Goal: Task Accomplishment & Management: Manage account settings

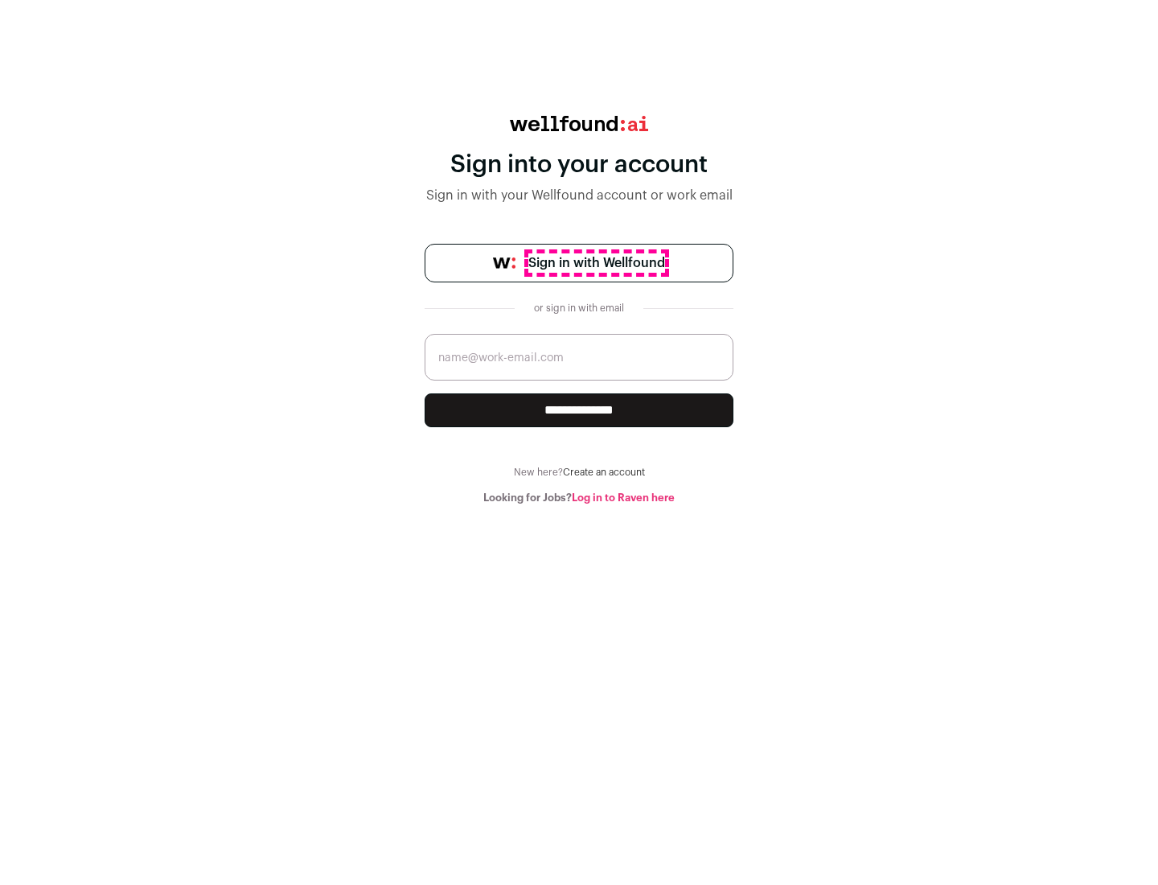
click at [596, 263] on span "Sign in with Wellfound" at bounding box center [596, 262] width 137 height 19
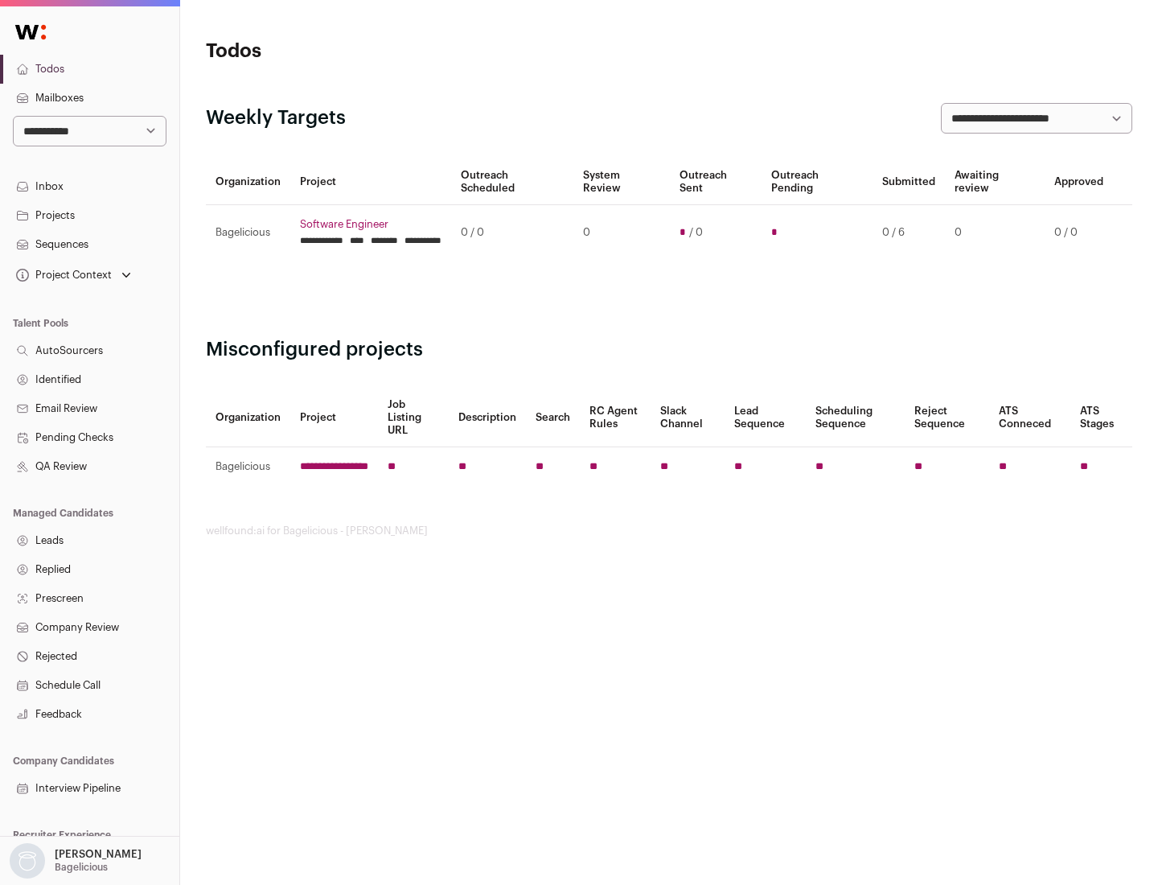
click at [89, 215] on link "Projects" at bounding box center [89, 215] width 179 height 29
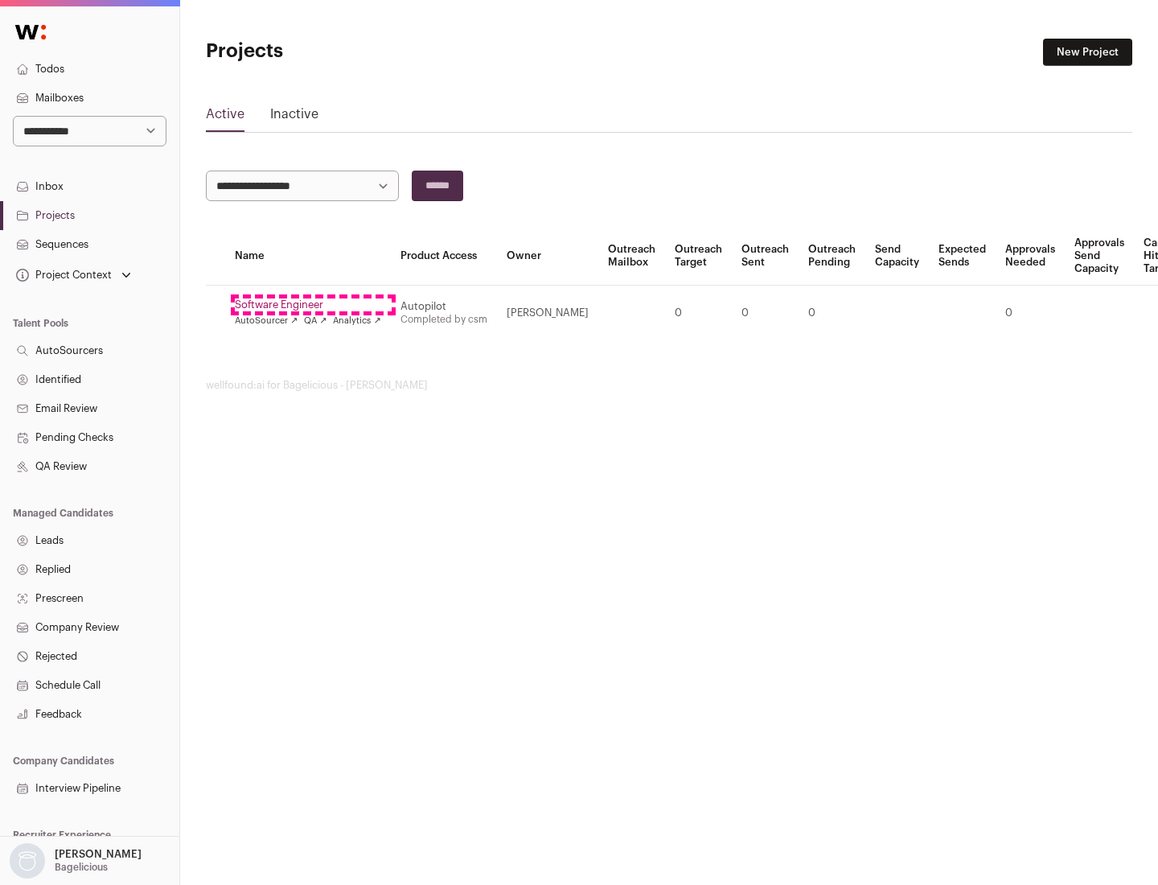
click at [313, 305] on link "Software Engineer" at bounding box center [308, 304] width 146 height 13
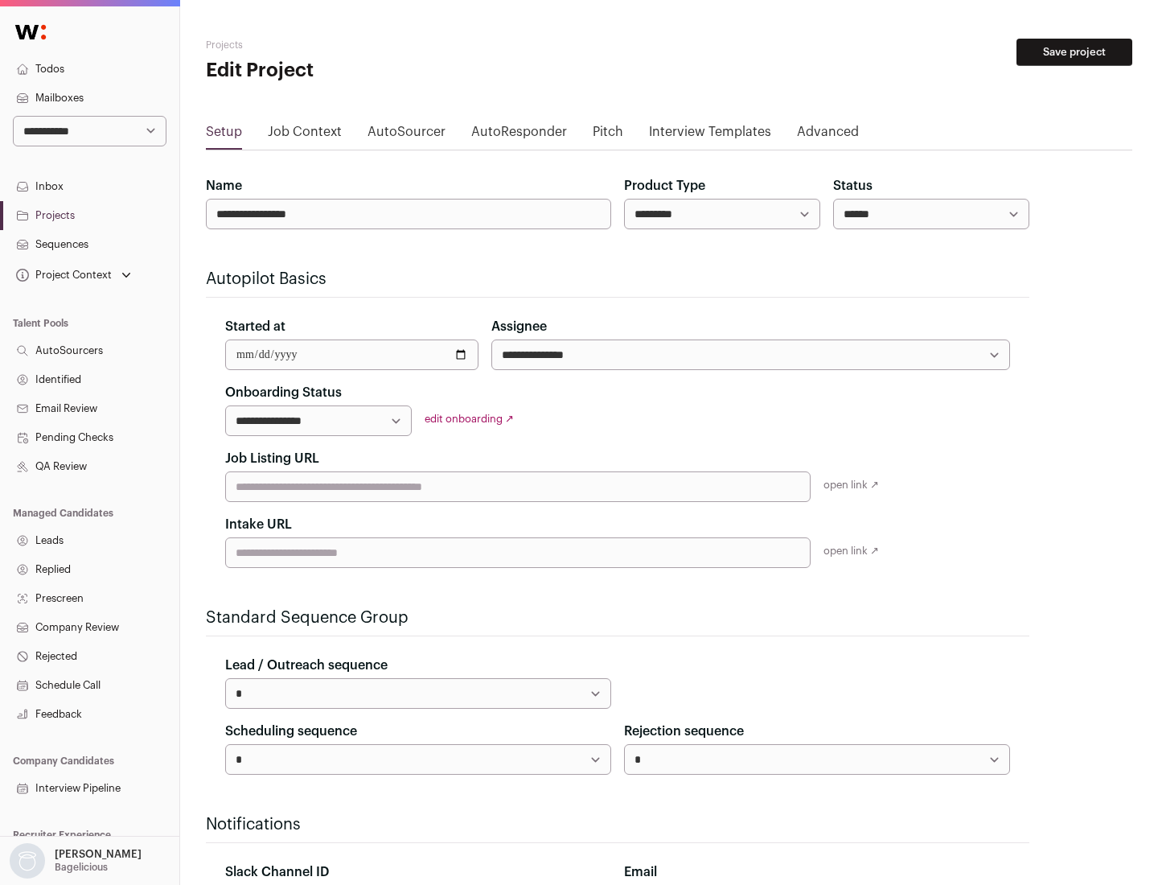
click at [1074, 52] on button "Save project" at bounding box center [1075, 52] width 116 height 27
